Goal: Task Accomplishment & Management: Manage account settings

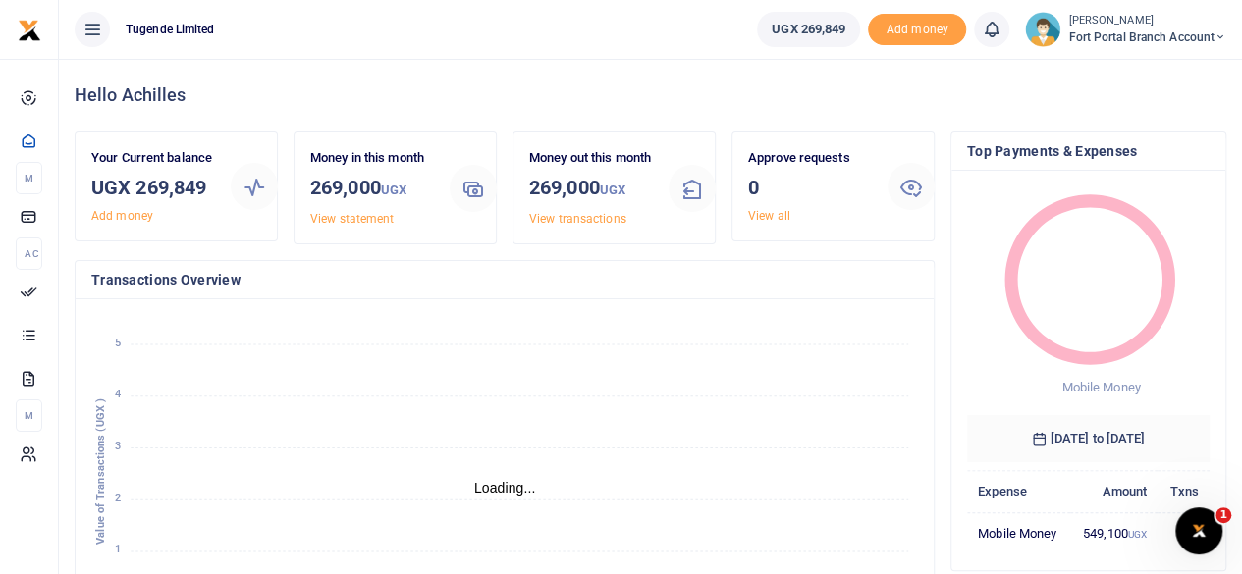
scroll to position [16, 16]
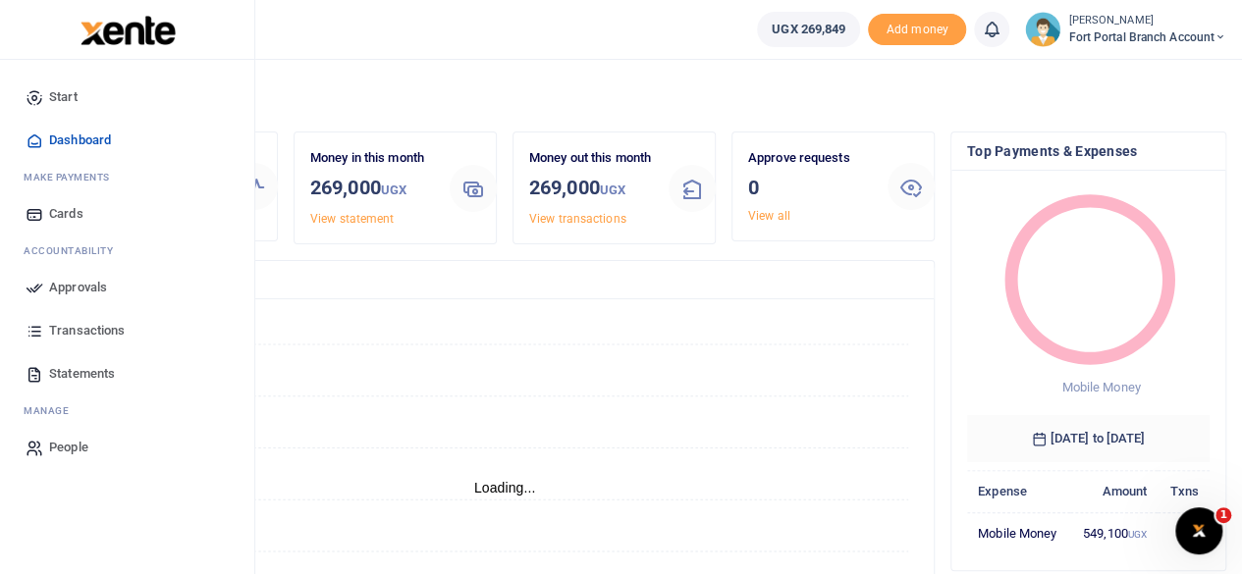
click at [84, 333] on span "Transactions" at bounding box center [87, 331] width 76 height 20
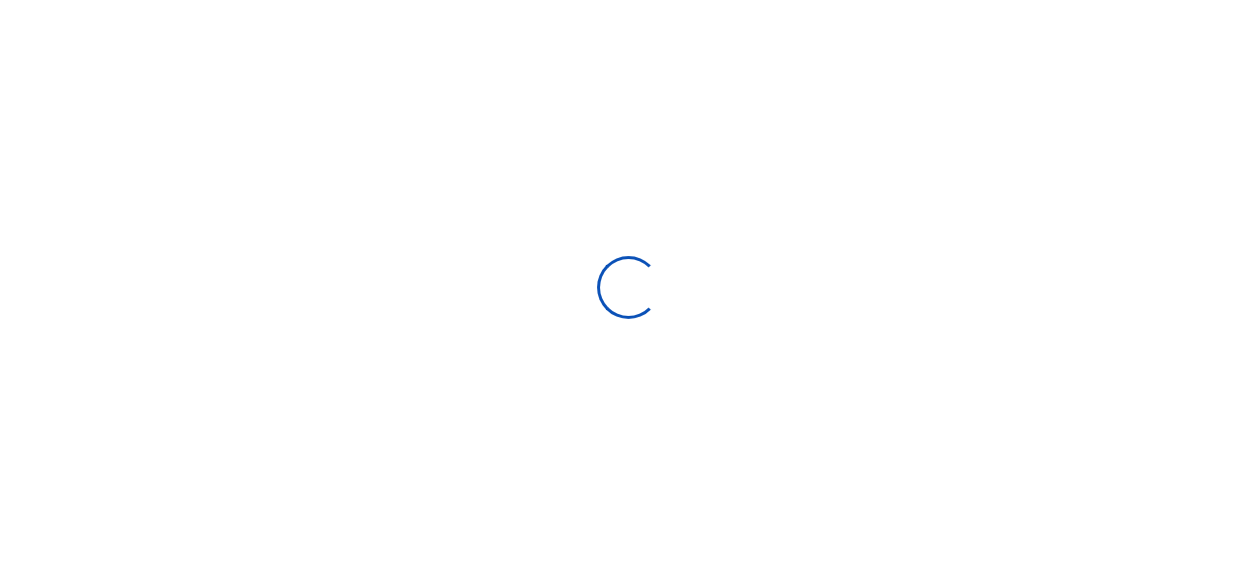
select select
type input "[DATE] - [DATE]"
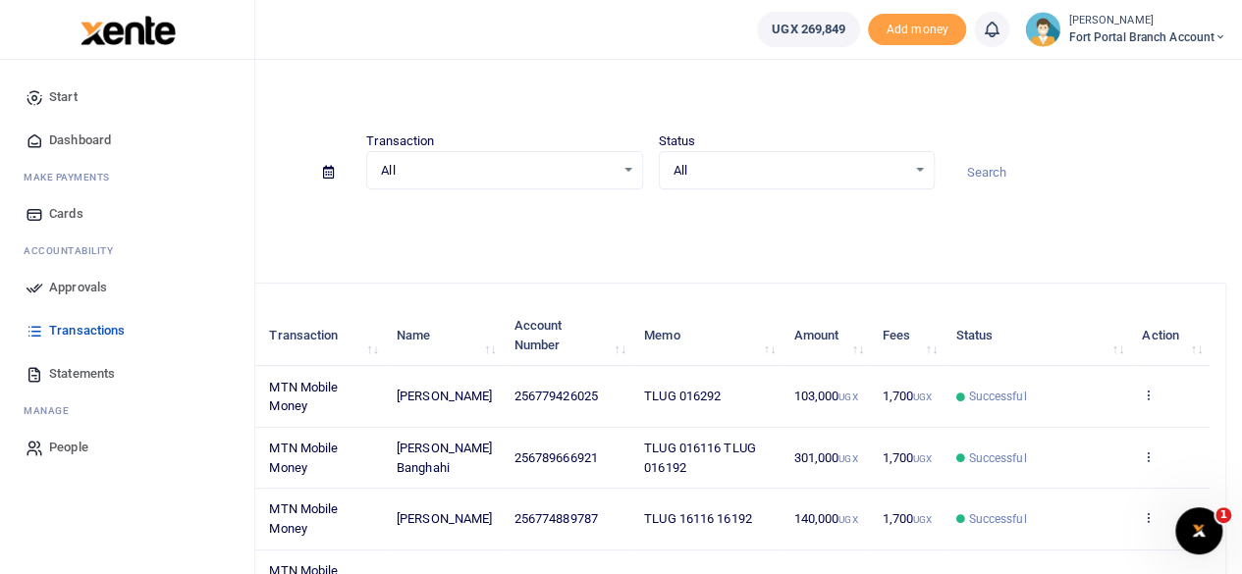
click at [81, 370] on span "Statements" at bounding box center [82, 374] width 66 height 20
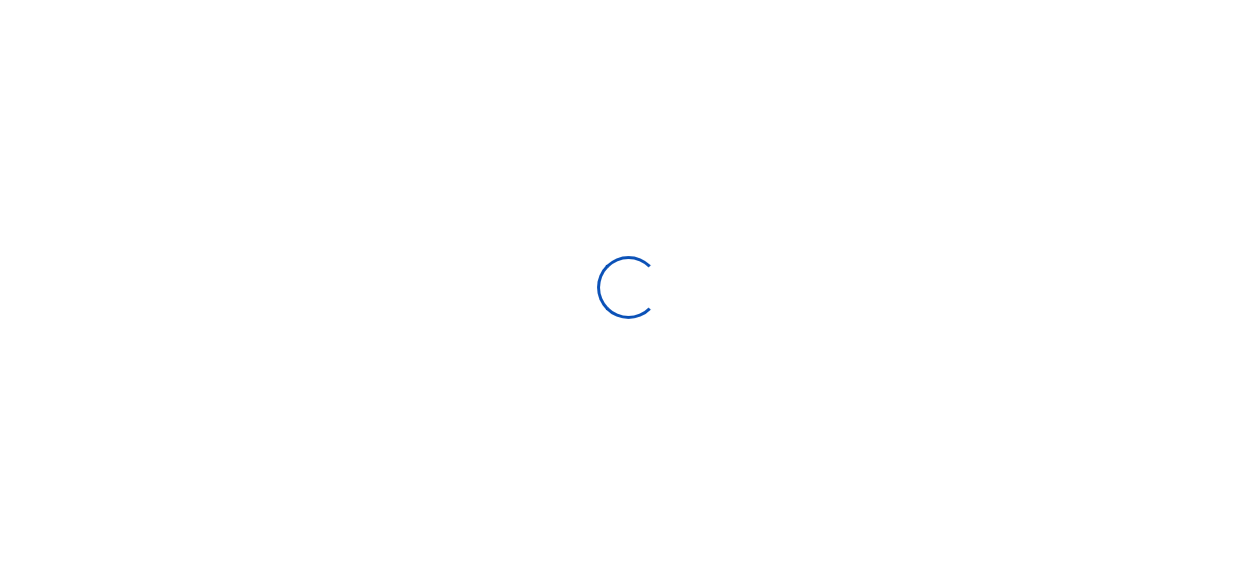
select select "ALL"
type input "08/04/2025 - 09/02/2025"
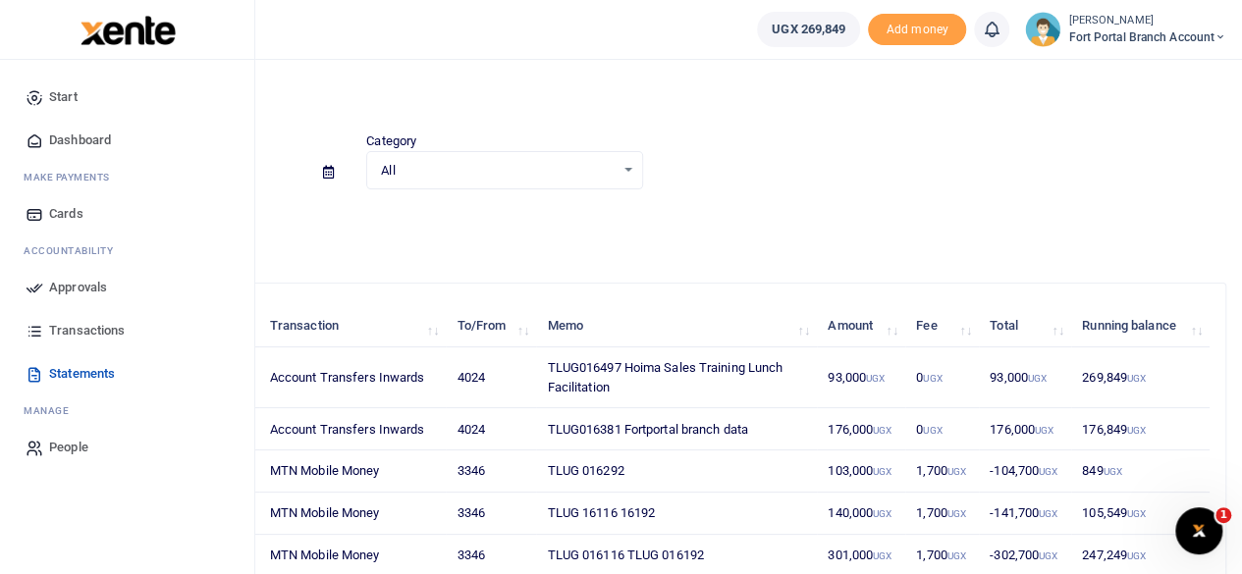
click at [100, 333] on span "Transactions" at bounding box center [87, 331] width 76 height 20
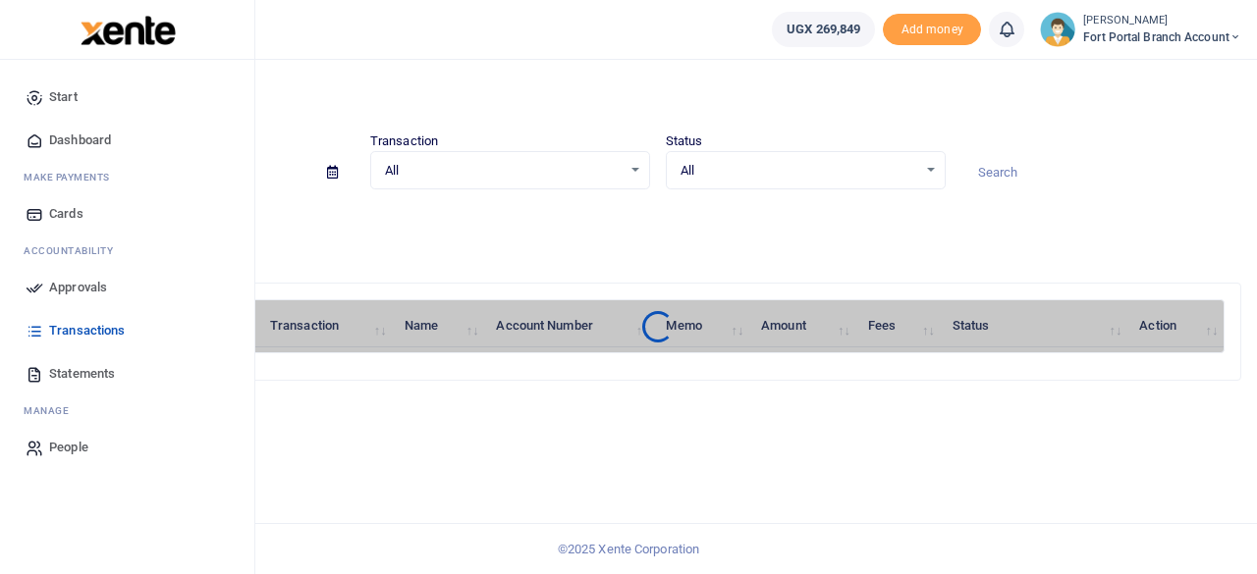
click at [86, 291] on span "Approvals" at bounding box center [78, 288] width 58 height 20
click at [94, 288] on span "Approvals" at bounding box center [78, 288] width 58 height 20
